Goal: Information Seeking & Learning: Check status

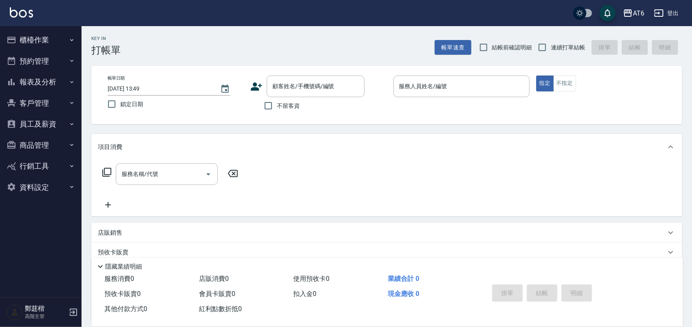
click at [64, 78] on button "報表及分析" at bounding box center [40, 81] width 75 height 21
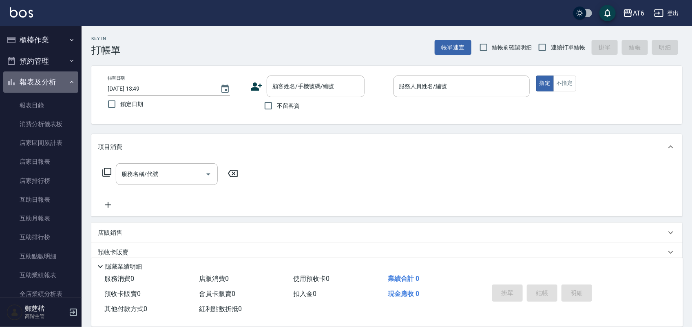
click at [64, 78] on button "報表及分析" at bounding box center [40, 81] width 75 height 21
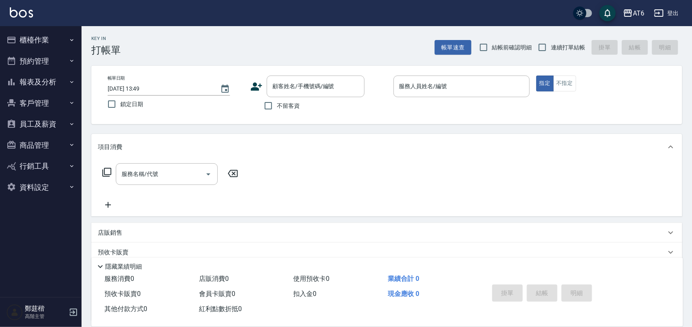
click at [66, 87] on button "報表及分析" at bounding box center [40, 81] width 75 height 21
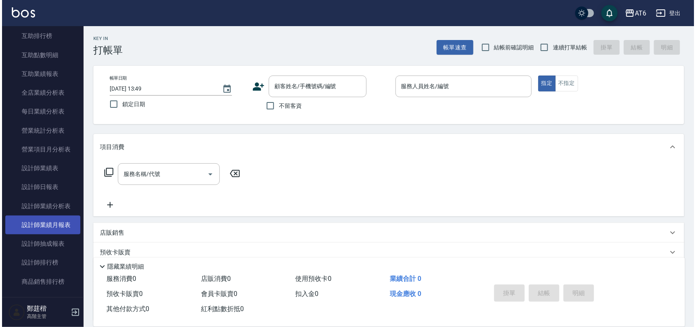
scroll to position [204, 0]
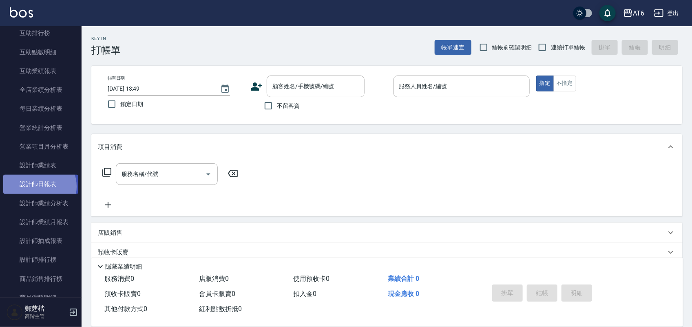
click at [38, 186] on link "設計師日報表" at bounding box center [40, 184] width 75 height 19
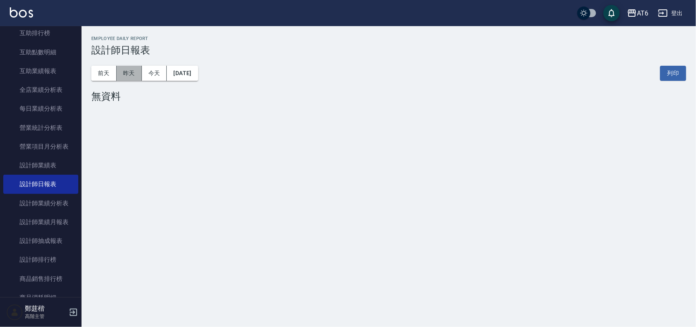
click at [130, 80] on button "昨天" at bounding box center [129, 73] width 25 height 15
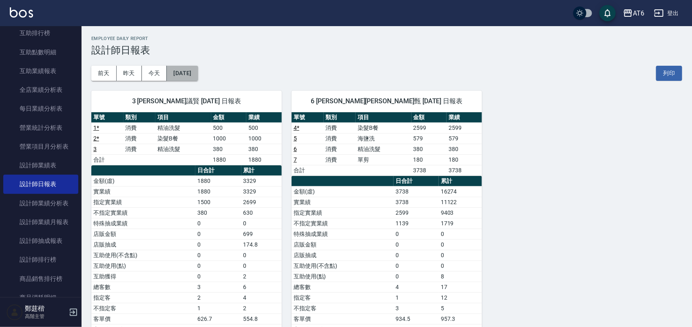
click at [175, 72] on button "[DATE]" at bounding box center [182, 73] width 31 height 15
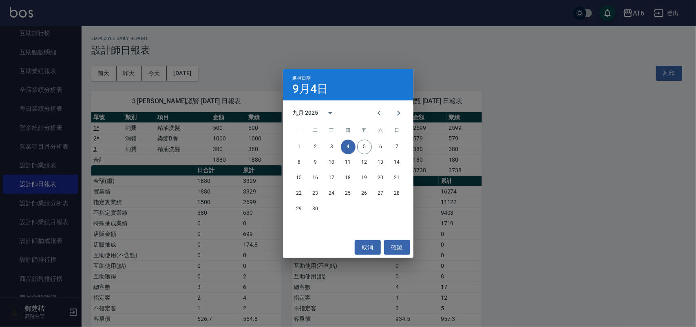
click at [554, 132] on div "選擇日期 [DATE] 九月 2025 一 二 三 四 五 六 日 1 2 3 4 5 6 7 8 9 10 11 12 13 14 15 16 17 18 …" at bounding box center [348, 163] width 696 height 327
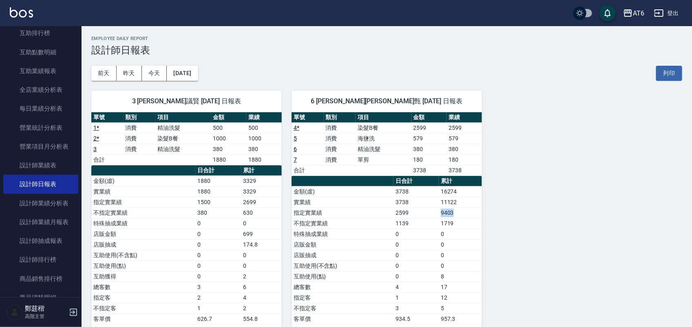
drag, startPoint x: 453, startPoint y: 210, endPoint x: 434, endPoint y: 216, distance: 19.7
click at [434, 216] on tr "指定實業績 2599 9403" at bounding box center [387, 212] width 191 height 11
click at [191, 69] on button "[DATE]" at bounding box center [182, 73] width 31 height 15
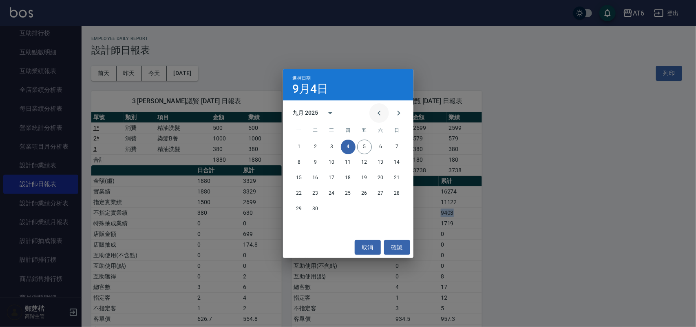
click at [378, 116] on icon "Previous month" at bounding box center [380, 113] width 10 height 10
click at [401, 109] on icon "Next month" at bounding box center [399, 113] width 10 height 10
click at [398, 209] on button "31" at bounding box center [397, 209] width 15 height 15
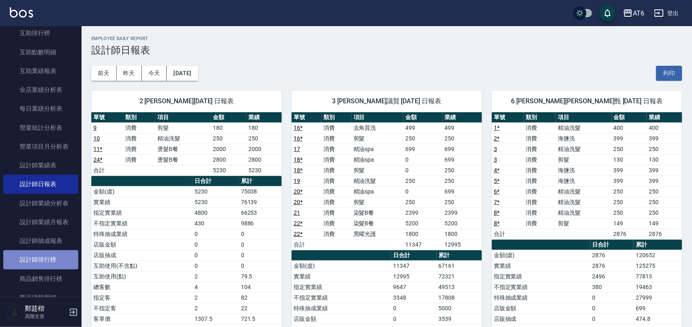
click at [42, 262] on link "設計師排行榜" at bounding box center [40, 259] width 75 height 19
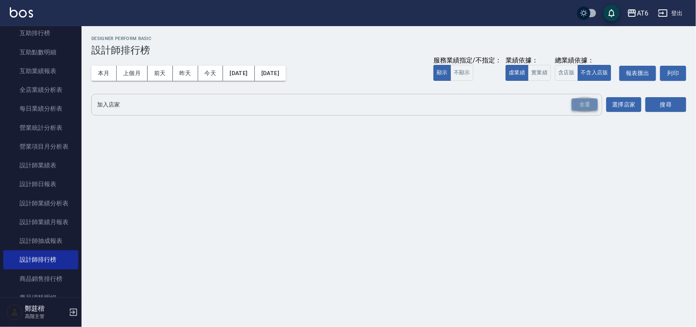
click at [580, 102] on div "全選" at bounding box center [585, 104] width 26 height 13
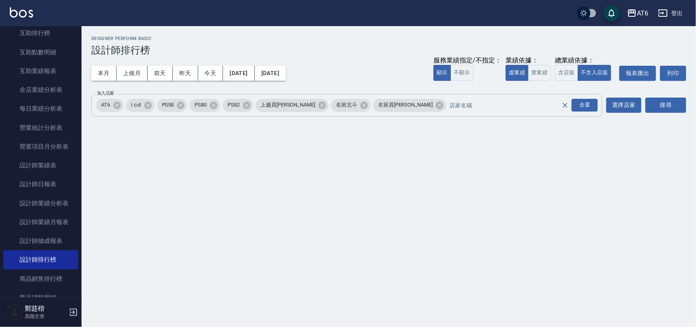
drag, startPoint x: 649, startPoint y: 102, endPoint x: 578, endPoint y: 97, distance: 71.2
click at [649, 102] on button "搜尋" at bounding box center [666, 105] width 41 height 15
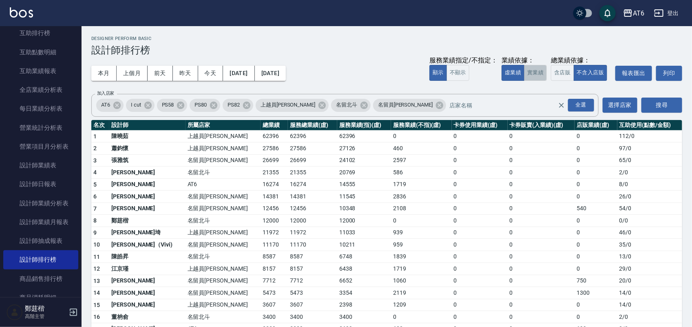
click at [541, 75] on button "實業績" at bounding box center [535, 73] width 23 height 16
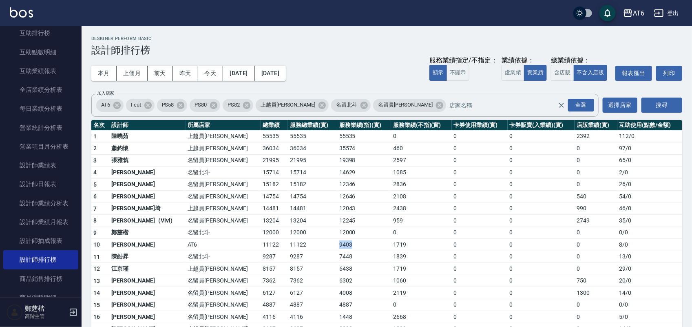
drag, startPoint x: 297, startPoint y: 242, endPoint x: 317, endPoint y: 244, distance: 20.9
click at [337, 244] on td "9403" at bounding box center [364, 245] width 54 height 12
click at [391, 248] on td "1719" at bounding box center [421, 245] width 61 height 12
drag, startPoint x: 381, startPoint y: 248, endPoint x: 354, endPoint y: 249, distance: 27.8
click at [354, 249] on tr "10 [PERSON_NAME]甄 AT6 11122 11122 9403 1719 0 0 0 8 / 0" at bounding box center [386, 245] width 591 height 12
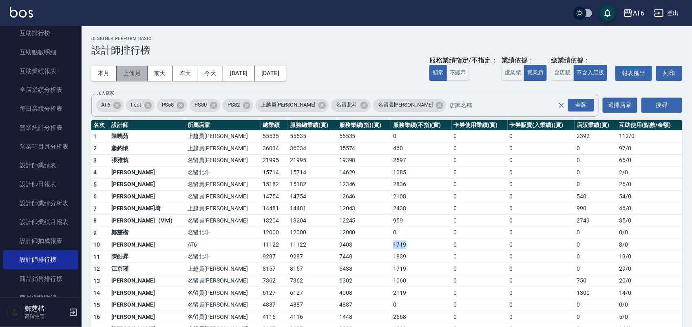
click at [137, 78] on button "上個月" at bounding box center [132, 73] width 31 height 15
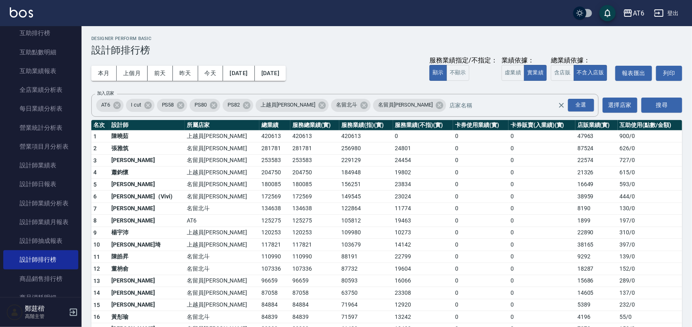
drag, startPoint x: 327, startPoint y: 222, endPoint x: 313, endPoint y: 225, distance: 15.0
click at [339, 224] on td "105812" at bounding box center [365, 221] width 53 height 12
drag, startPoint x: 313, startPoint y: 225, endPoint x: 302, endPoint y: 226, distance: 10.7
click at [339, 226] on td "105812" at bounding box center [365, 221] width 53 height 12
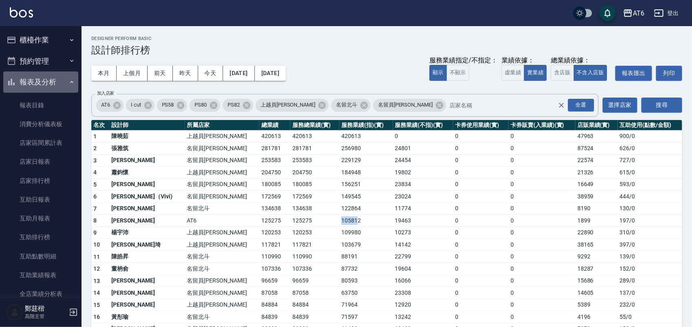
drag, startPoint x: 58, startPoint y: 78, endPoint x: 56, endPoint y: 58, distance: 20.5
click at [58, 78] on button "報表及分析" at bounding box center [40, 81] width 75 height 21
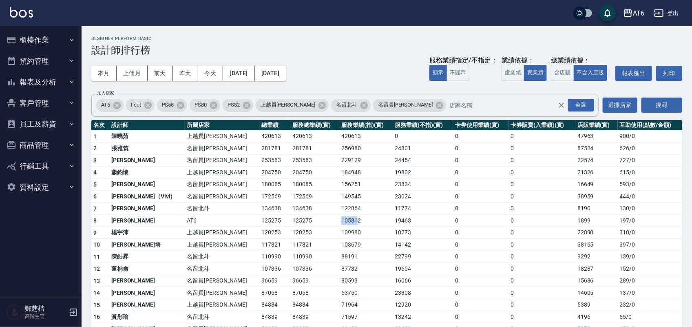
click at [44, 39] on button "櫃檯作業" at bounding box center [40, 39] width 75 height 21
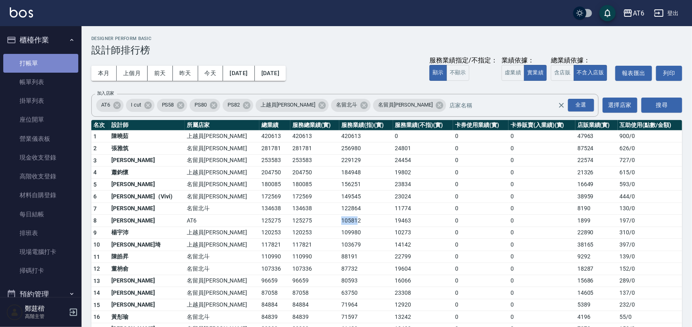
click at [52, 67] on link "打帳單" at bounding box center [40, 63] width 75 height 19
click at [52, 41] on button "櫃檯作業" at bounding box center [40, 39] width 75 height 21
